Goal: Transaction & Acquisition: Purchase product/service

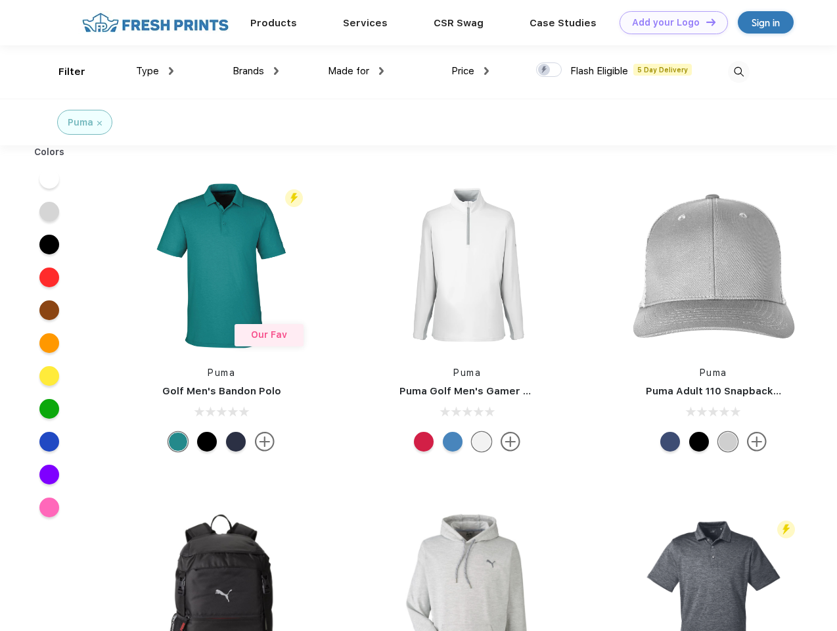
click at [669, 22] on link "Add your Logo Design Tool" at bounding box center [674, 22] width 108 height 23
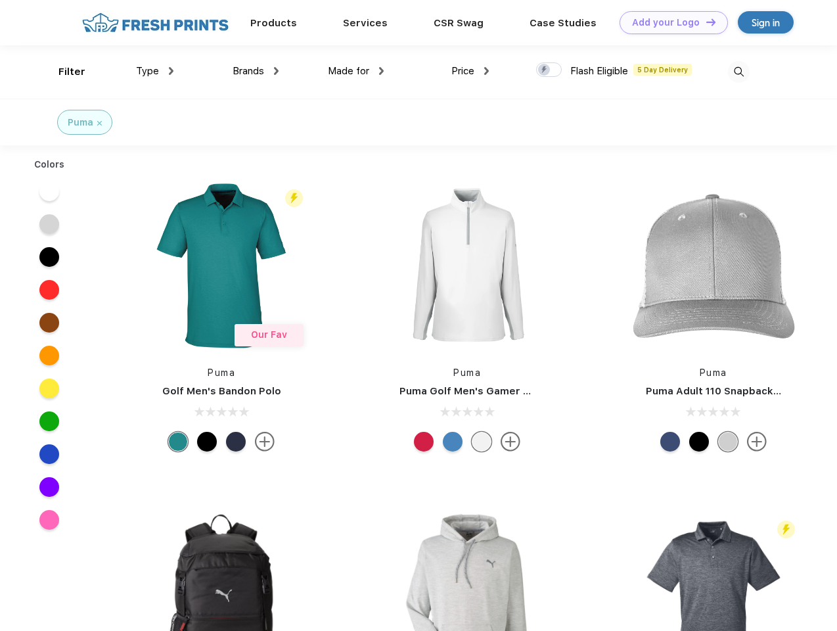
click at [0, 0] on div "Design Tool" at bounding box center [0, 0] width 0 height 0
click at [705, 22] on link "Add your Logo Design Tool" at bounding box center [674, 22] width 108 height 23
click at [63, 72] on div "Filter" at bounding box center [72, 71] width 27 height 15
click at [155, 71] on span "Type" at bounding box center [147, 71] width 23 height 12
click at [256, 71] on span "Brands" at bounding box center [249, 71] width 32 height 12
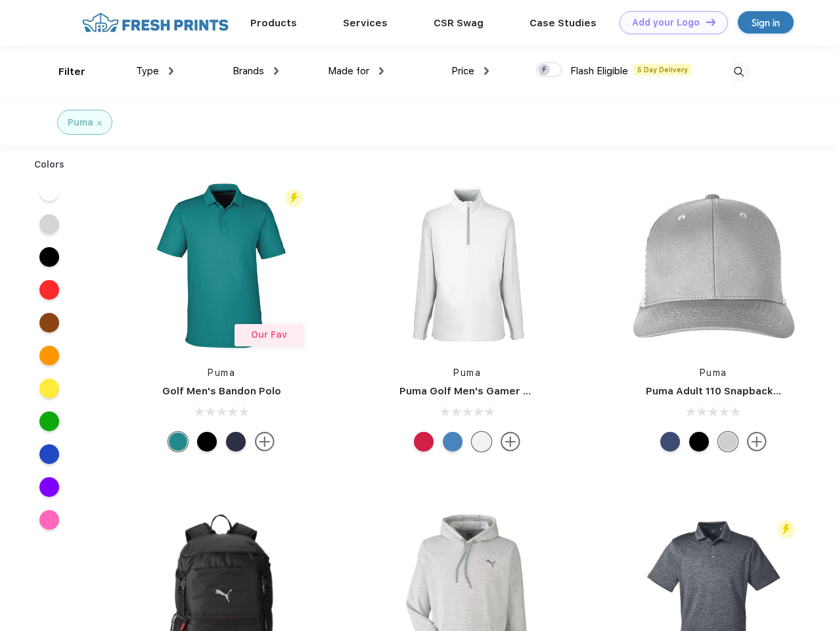
click at [356, 71] on span "Made for" at bounding box center [348, 71] width 41 height 12
click at [471, 71] on span "Price" at bounding box center [463, 71] width 23 height 12
click at [550, 70] on div at bounding box center [549, 69] width 26 height 14
click at [545, 70] on input "checkbox" at bounding box center [540, 66] width 9 height 9
click at [739, 72] on img at bounding box center [739, 72] width 22 height 22
